Goal: Task Accomplishment & Management: Complete application form

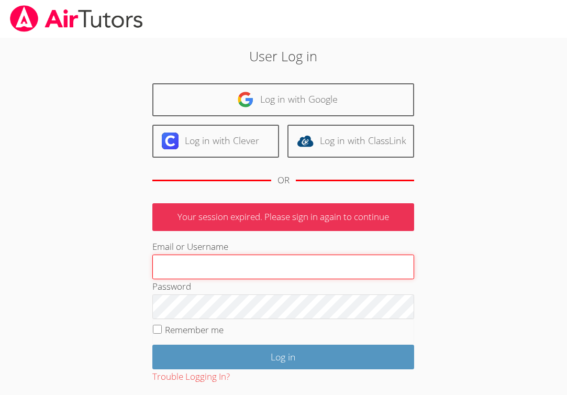
type input "[EMAIL_ADDRESS][DOMAIN_NAME]"
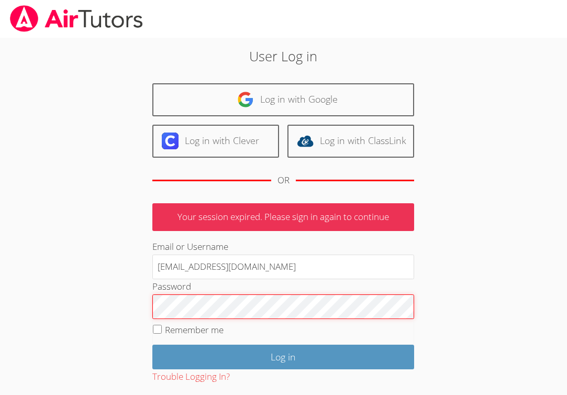
click at [283, 354] on input "Log in" at bounding box center [283, 357] width 262 height 25
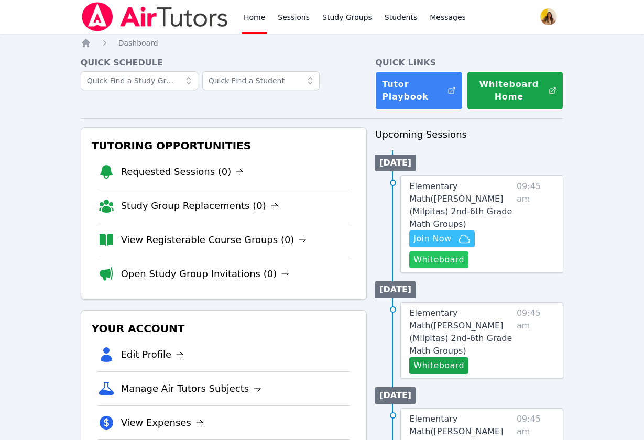
click at [453, 252] on button "Whiteboard" at bounding box center [438, 260] width 59 height 17
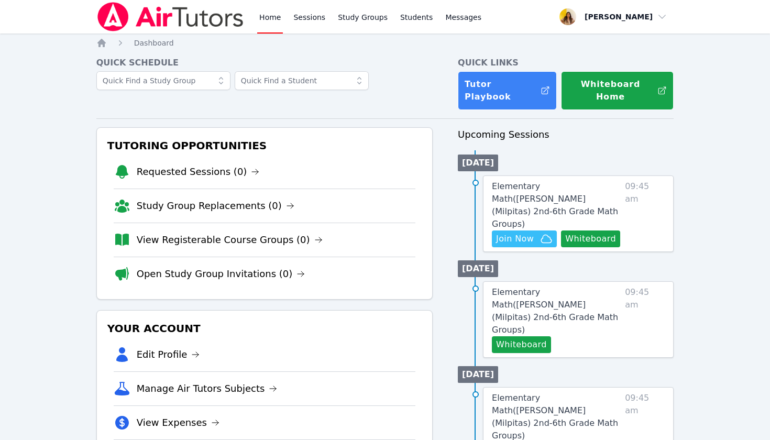
click at [270, 28] on link "Home" at bounding box center [270, 17] width 26 height 34
click at [204, 16] on img at bounding box center [170, 16] width 148 height 29
click at [273, 19] on link "Home" at bounding box center [270, 17] width 26 height 34
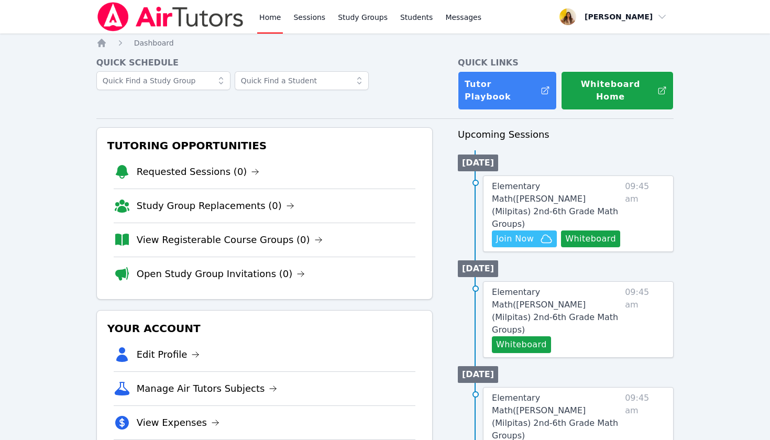
click at [273, 19] on link "Home" at bounding box center [270, 17] width 26 height 34
click at [517, 233] on span "Join Now" at bounding box center [515, 239] width 38 height 13
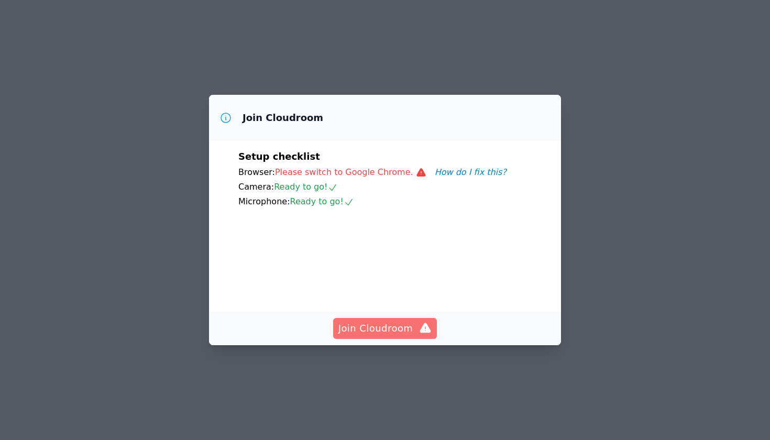
click at [370, 336] on span "Join Cloudroom" at bounding box center [386, 328] width 94 height 15
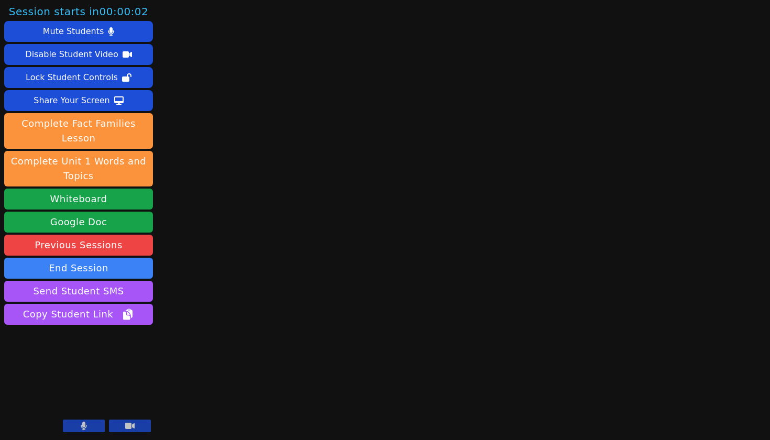
click at [83, 433] on div at bounding box center [107, 427] width 88 height 14
click at [72, 427] on button at bounding box center [84, 426] width 42 height 13
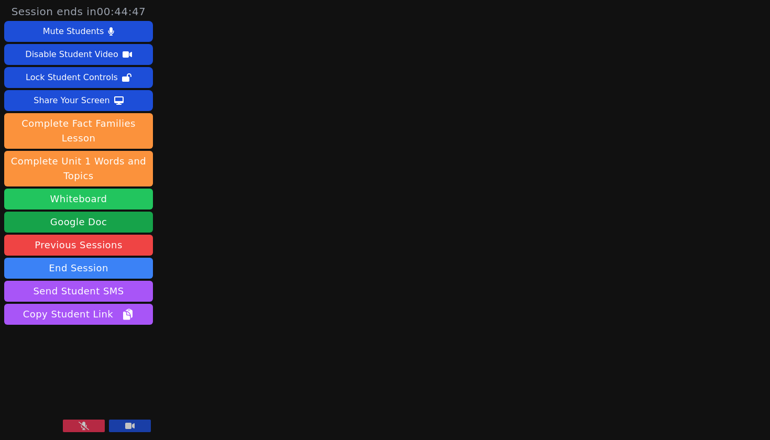
click at [129, 200] on button "Whiteboard" at bounding box center [78, 199] width 149 height 21
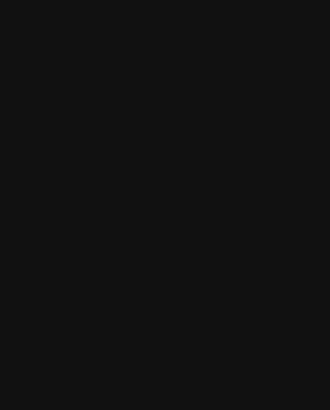
drag, startPoint x: 269, startPoint y: 87, endPoint x: 319, endPoint y: 85, distance: 49.8
click at [319, 85] on main at bounding box center [165, 205] width 330 height 410
click at [313, 143] on main at bounding box center [165, 205] width 330 height 410
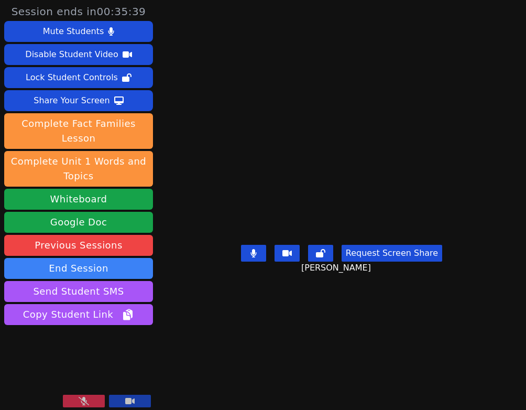
click at [86, 397] on icon at bounding box center [84, 401] width 10 height 8
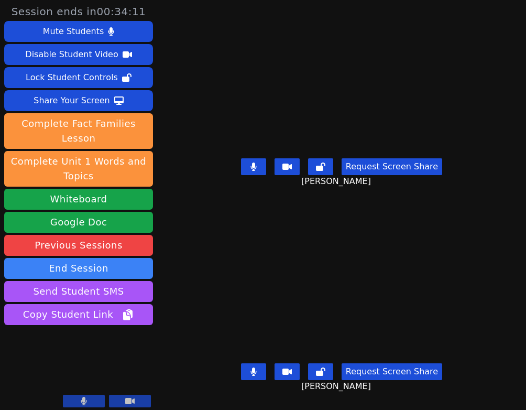
click at [254, 376] on button at bounding box center [253, 371] width 25 height 17
click at [254, 376] on icon at bounding box center [253, 371] width 10 height 8
click at [256, 374] on icon at bounding box center [253, 371] width 6 height 8
click at [257, 374] on icon at bounding box center [253, 371] width 10 height 8
click at [256, 374] on icon at bounding box center [253, 371] width 6 height 8
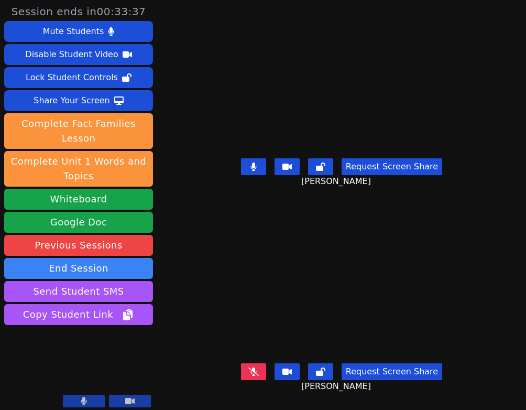
click at [257, 374] on icon at bounding box center [253, 371] width 10 height 8
click at [256, 374] on icon at bounding box center [253, 371] width 6 height 8
click at [256, 376] on icon at bounding box center [253, 371] width 6 height 8
click at [258, 376] on icon at bounding box center [253, 371] width 10 height 8
click at [252, 374] on button at bounding box center [253, 371] width 25 height 17
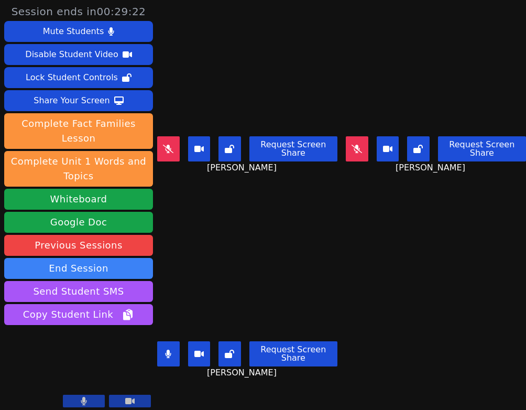
click at [165, 149] on icon at bounding box center [168, 149] width 10 height 8
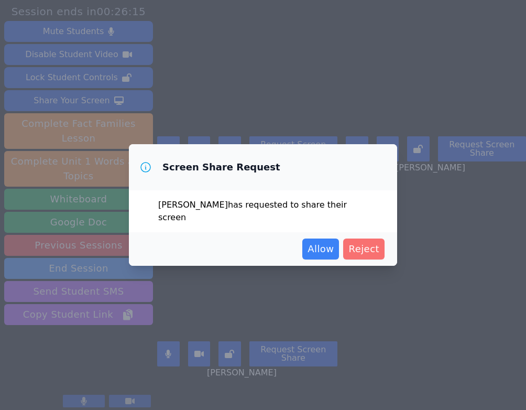
click at [375, 252] on span "Reject" at bounding box center [363, 249] width 31 height 15
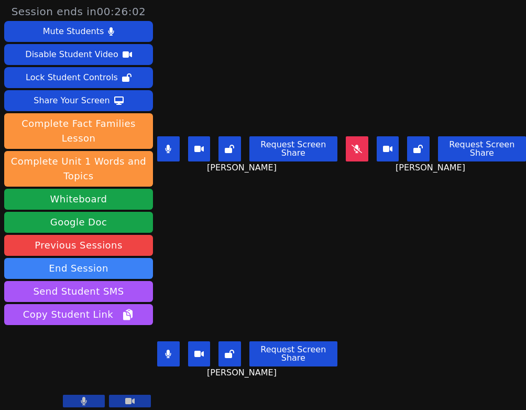
click at [170, 351] on icon at bounding box center [169, 354] width 6 height 8
click at [168, 150] on icon at bounding box center [169, 149] width 6 height 8
click at [172, 351] on icon at bounding box center [168, 354] width 10 height 8
click at [169, 151] on icon at bounding box center [168, 149] width 10 height 8
click at [359, 158] on button at bounding box center [357, 148] width 23 height 25
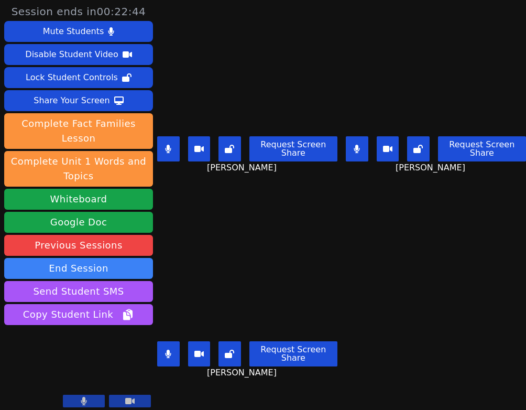
click at [359, 147] on icon at bounding box center [357, 149] width 6 height 8
click at [171, 153] on icon at bounding box center [168, 149] width 6 height 8
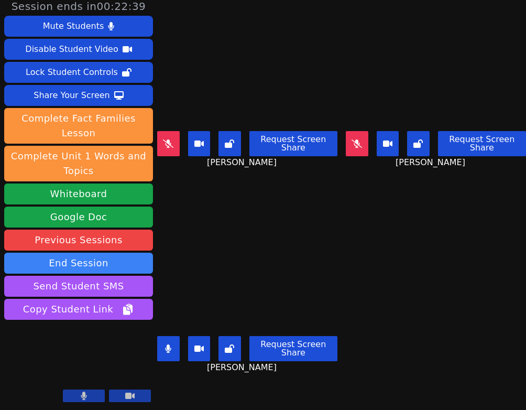
scroll to position [5, 0]
click at [436, 237] on main "Ellie Alvarez Request Screen Share Ellie Alvarez Mia Damian Request Screen Shar…" at bounding box center [341, 200] width 369 height 410
click at [354, 148] on button at bounding box center [357, 143] width 23 height 25
click at [168, 146] on icon at bounding box center [168, 143] width 10 height 8
click at [353, 147] on button at bounding box center [357, 143] width 23 height 25
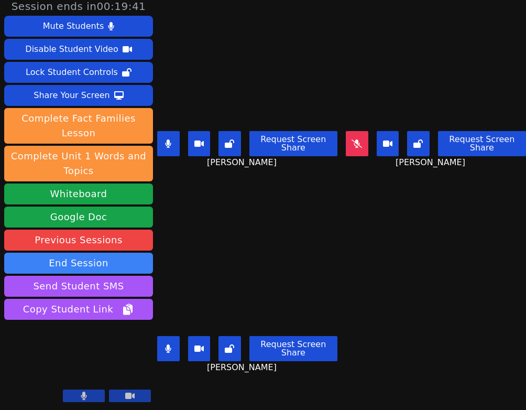
click at [171, 145] on icon at bounding box center [169, 143] width 6 height 8
click at [360, 142] on icon at bounding box center [357, 143] width 10 height 8
click at [167, 347] on icon at bounding box center [169, 348] width 6 height 8
click at [357, 143] on icon at bounding box center [357, 143] width 6 height 8
click at [173, 344] on icon at bounding box center [168, 348] width 10 height 8
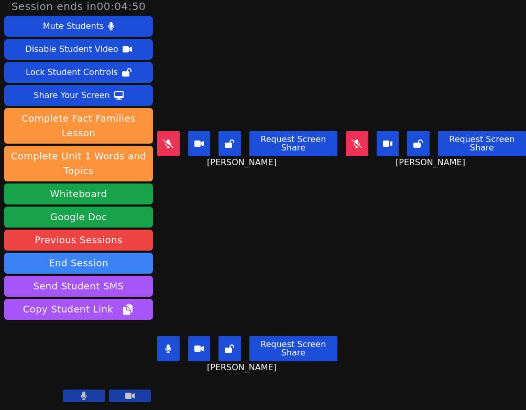
click at [364, 147] on button at bounding box center [357, 143] width 23 height 25
click at [169, 350] on icon at bounding box center [169, 348] width 6 height 8
click at [168, 344] on button at bounding box center [168, 348] width 23 height 25
click at [169, 354] on button at bounding box center [168, 348] width 23 height 25
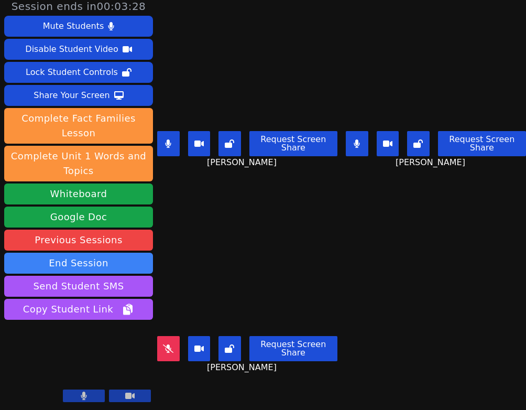
click at [169, 354] on button at bounding box center [168, 348] width 23 height 25
click at [168, 351] on icon at bounding box center [168, 348] width 6 height 8
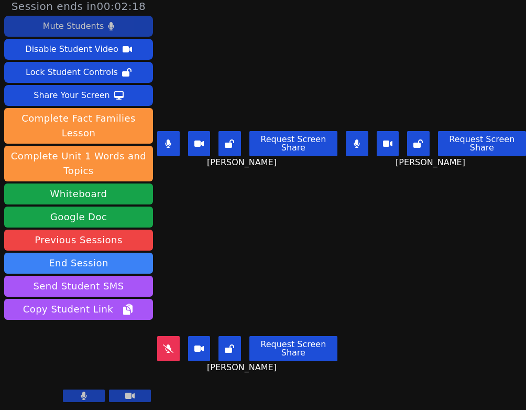
click at [116, 27] on button "Mute Students" at bounding box center [78, 26] width 149 height 21
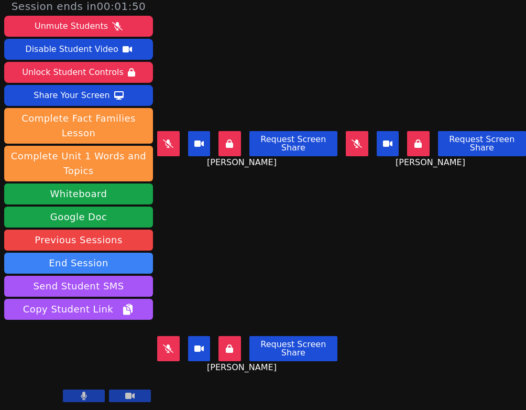
click at [232, 143] on icon at bounding box center [229, 143] width 7 height 8
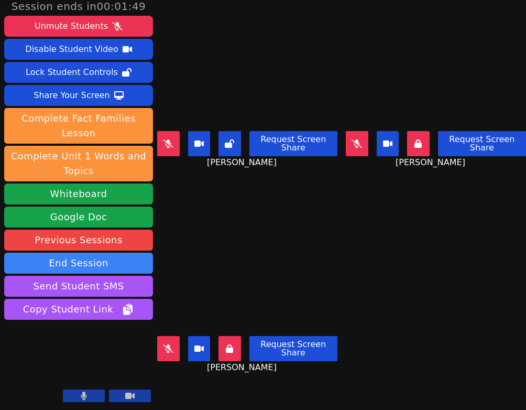
click at [229, 351] on icon at bounding box center [229, 348] width 7 height 8
click at [422, 139] on icon at bounding box center [417, 143] width 7 height 8
click at [88, 396] on button at bounding box center [84, 395] width 42 height 13
click at [88, 396] on icon at bounding box center [84, 395] width 10 height 8
click at [88, 396] on button at bounding box center [84, 395] width 42 height 13
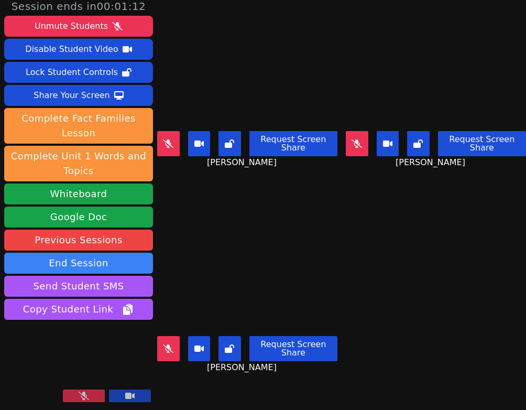
click at [88, 396] on icon at bounding box center [84, 395] width 10 height 8
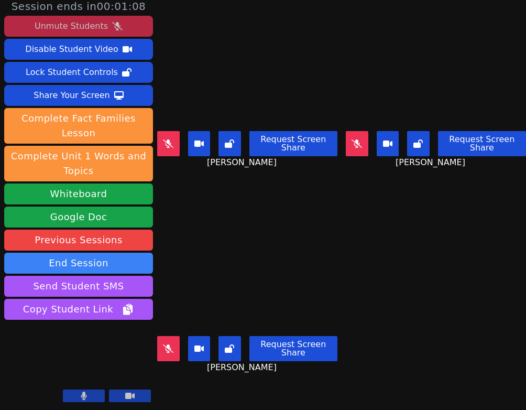
click at [116, 22] on icon at bounding box center [117, 26] width 10 height 8
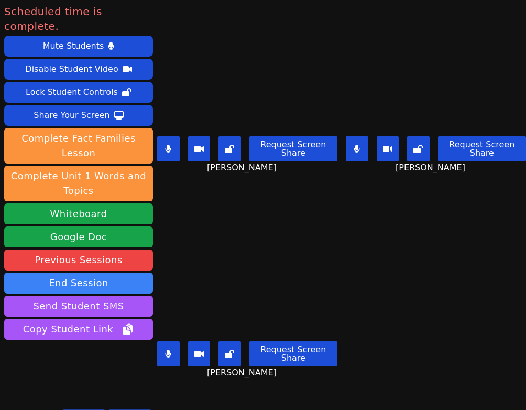
scroll to position [0, 0]
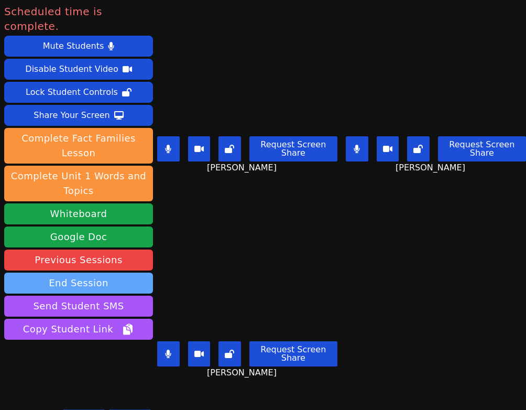
click at [57, 272] on button "End Session" at bounding box center [78, 282] width 149 height 21
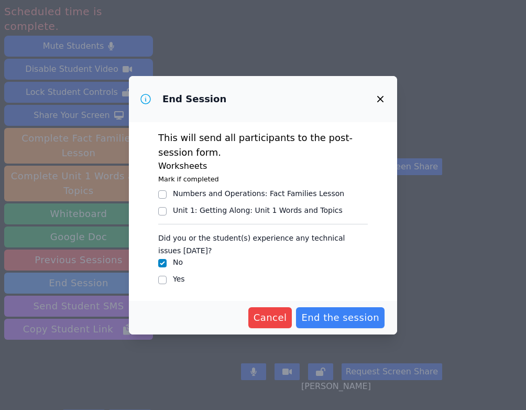
click at [161, 280] on input "Yes" at bounding box center [162, 280] width 8 height 8
checkbox input "true"
checkbox input "false"
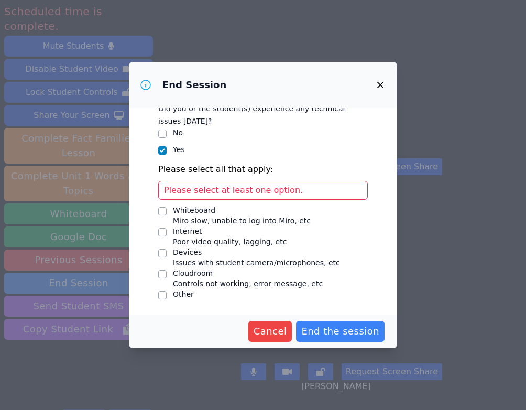
scroll to position [115, 0]
click at [160, 250] on input "Devices Issues with student camera/microphones, etc" at bounding box center [162, 253] width 8 height 8
checkbox input "true"
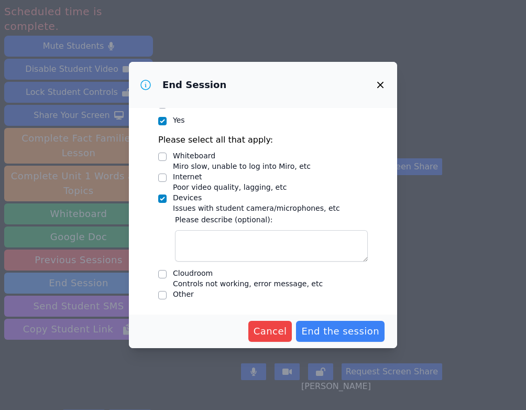
scroll to position [145, 0]
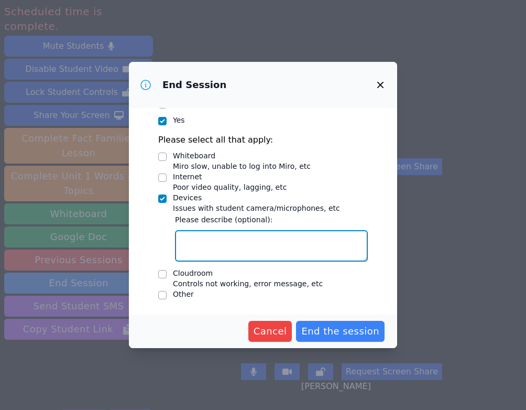
click at [204, 246] on textarea "Devices Issues with student camera/microphones, etc" at bounding box center [271, 245] width 193 height 31
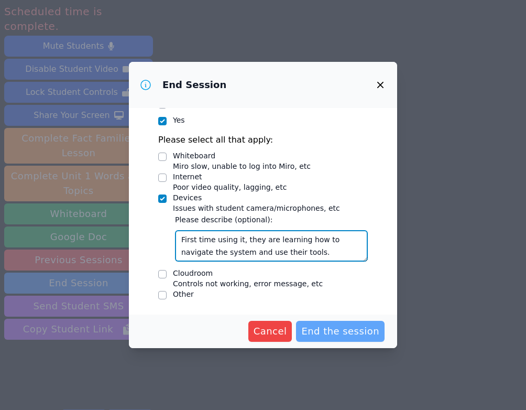
type textarea "First time using it, they are learning how to navigate the system and use their…"
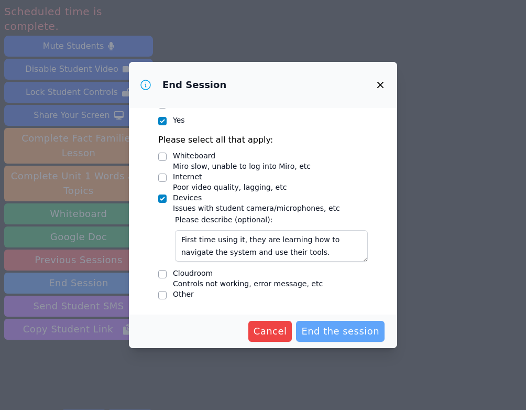
click at [329, 331] on span "End the session" at bounding box center [340, 331] width 78 height 15
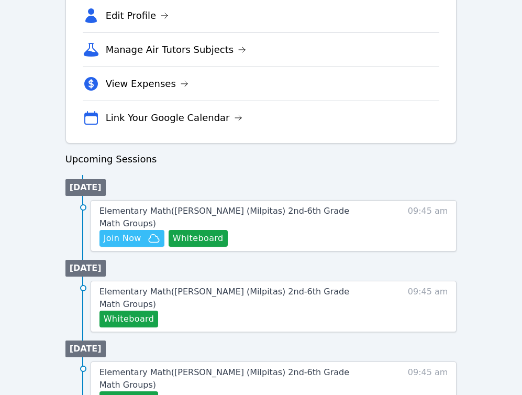
scroll to position [397, 0]
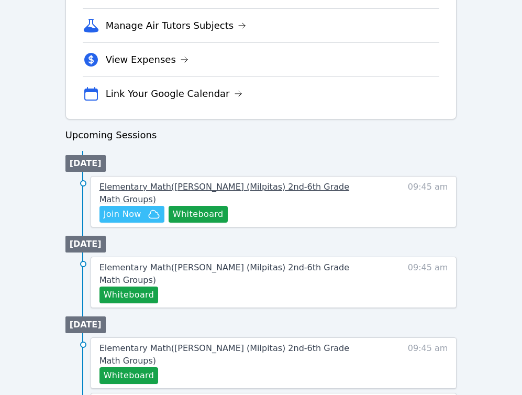
click at [265, 183] on span "Elementary Math ( [PERSON_NAME] (Milpitas) 2nd-6th Grade Math Groups )" at bounding box center [225, 193] width 250 height 23
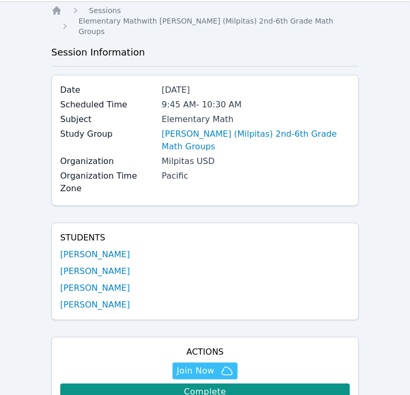
scroll to position [18, 0]
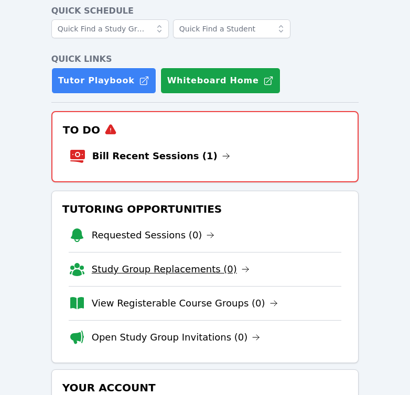
scroll to position [51, 0]
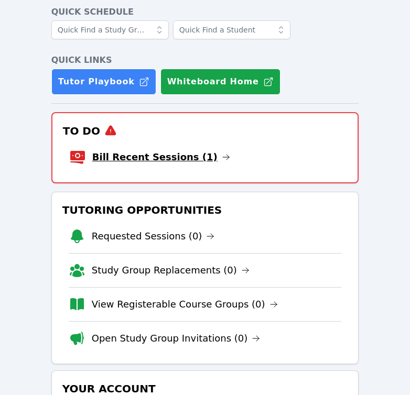
click at [145, 156] on link "Bill Recent Sessions (1)" at bounding box center [161, 157] width 138 height 15
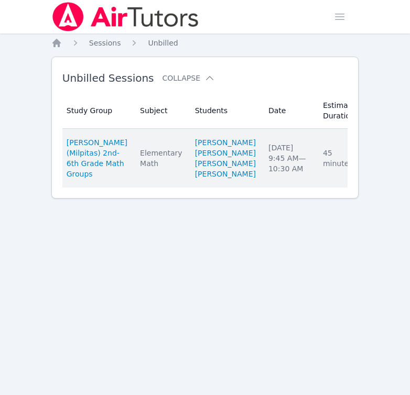
click at [373, 167] on link "Complete" at bounding box center [398, 158] width 50 height 17
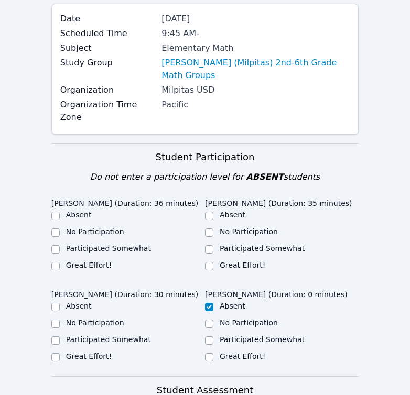
scroll to position [147, 0]
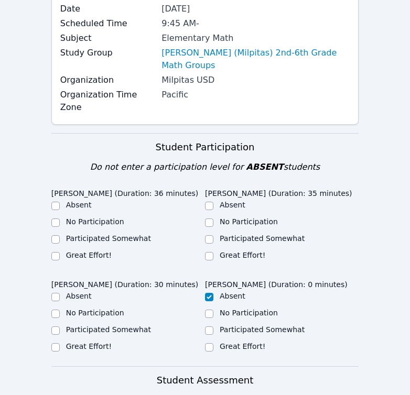
click at [56, 252] on input "Great Effort!" at bounding box center [55, 256] width 8 height 8
checkbox input "true"
click at [56, 343] on input "Great Effort!" at bounding box center [55, 347] width 8 height 8
checkbox input "true"
click at [212, 252] on input "Great Effort!" at bounding box center [209, 256] width 8 height 8
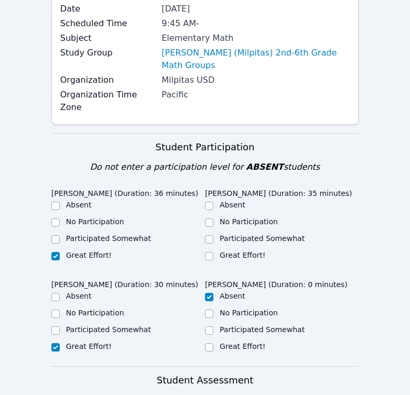
checkbox input "true"
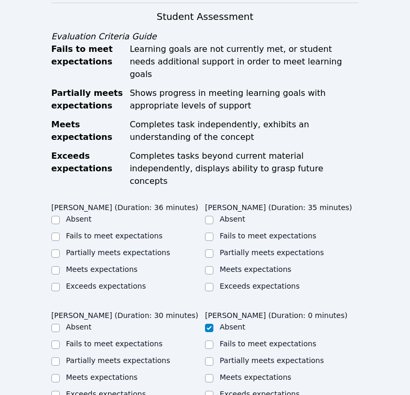
scroll to position [544, 0]
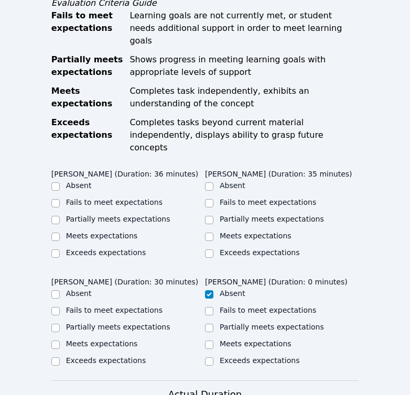
click at [52, 233] on input "Meets expectations" at bounding box center [55, 237] width 8 height 8
checkbox input "true"
click at [51, 339] on div at bounding box center [55, 345] width 8 height 13
click at [209, 233] on input "Meets expectations" at bounding box center [209, 237] width 8 height 8
checkbox input "true"
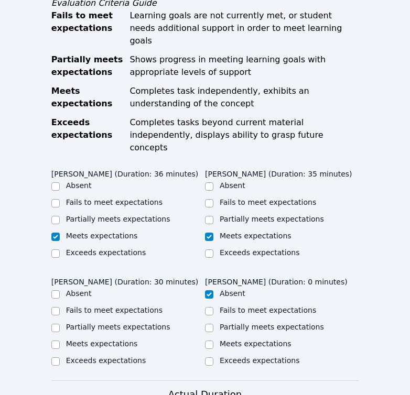
click at [55, 341] on input "Meets expectations" at bounding box center [55, 345] width 8 height 8
checkbox input "true"
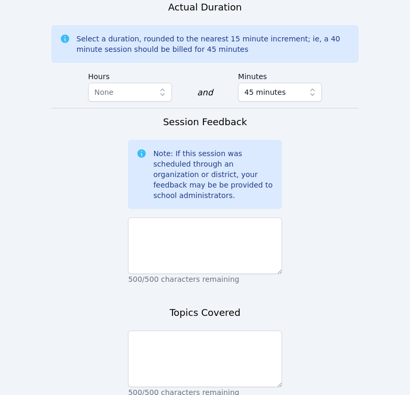
scroll to position [917, 0]
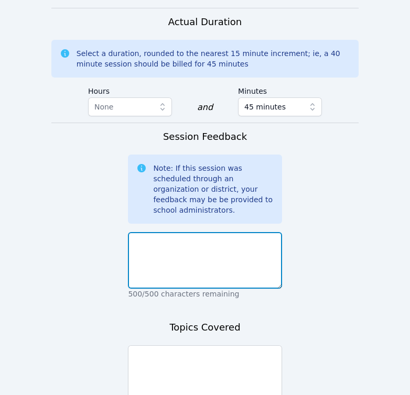
click at [198, 232] on textarea at bounding box center [205, 260] width 154 height 57
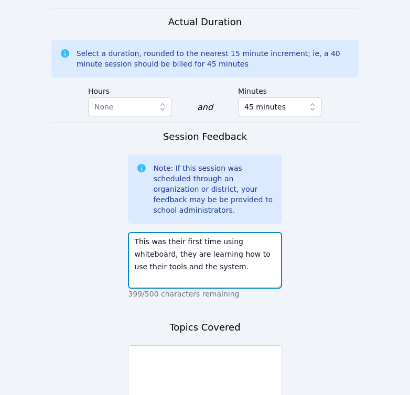
drag, startPoint x: 235, startPoint y: 225, endPoint x: 124, endPoint y: 184, distance: 118.2
type textarea "This was their first time using whiteboard, they are learning how to use their …"
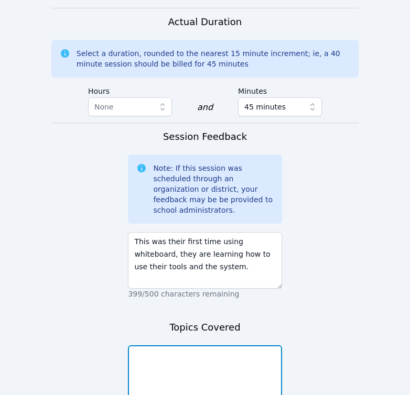
click at [158, 345] on textarea at bounding box center [205, 373] width 154 height 57
paste textarea "This was their first time using whiteboard, they are learning how to use their …"
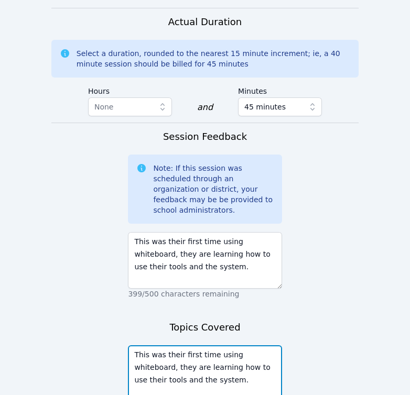
scroll to position [931, 0]
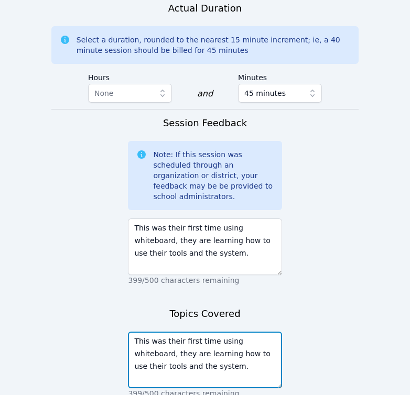
type textarea "This was their first time using whiteboard, they are learning how to use their …"
